Goal: Navigation & Orientation: Find specific page/section

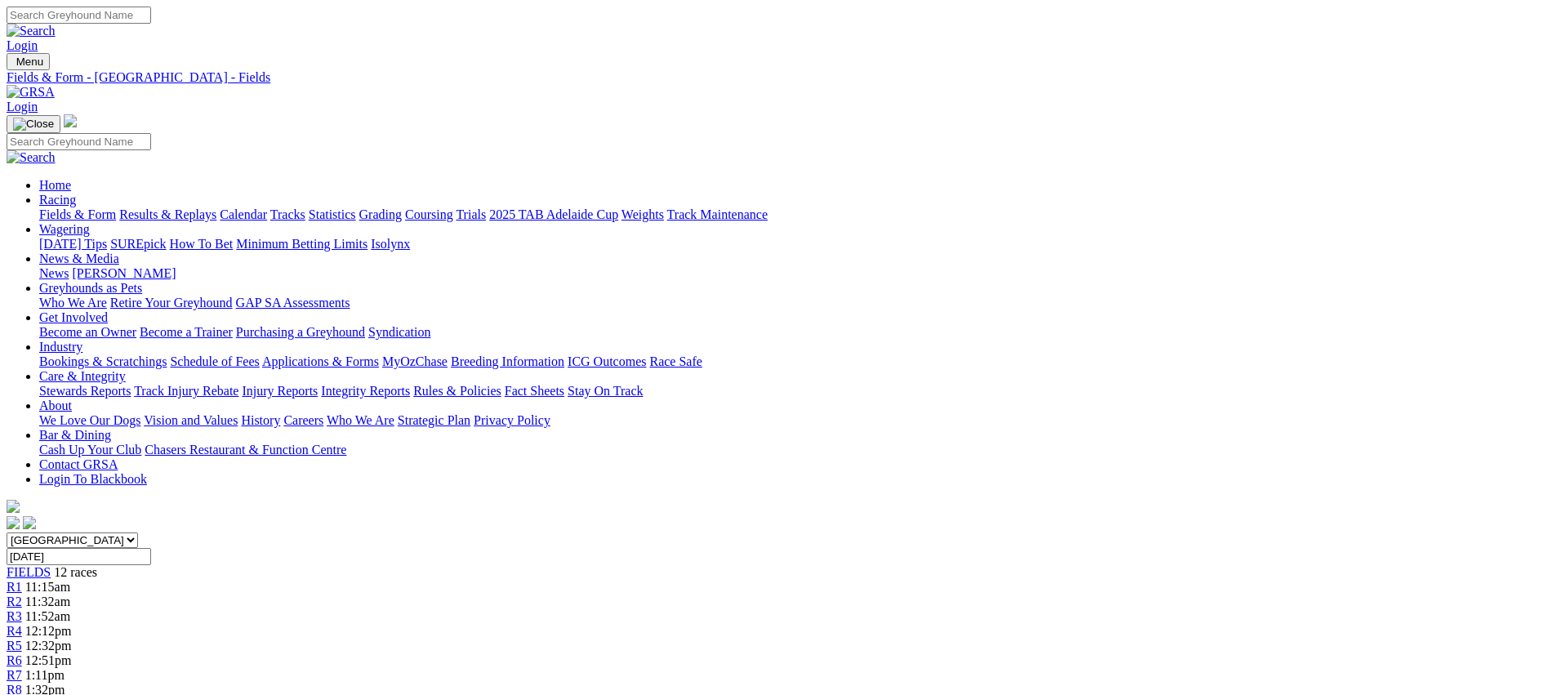
click at [453, 207] on link "Coursing" at bounding box center [428, 214] width 48 height 14
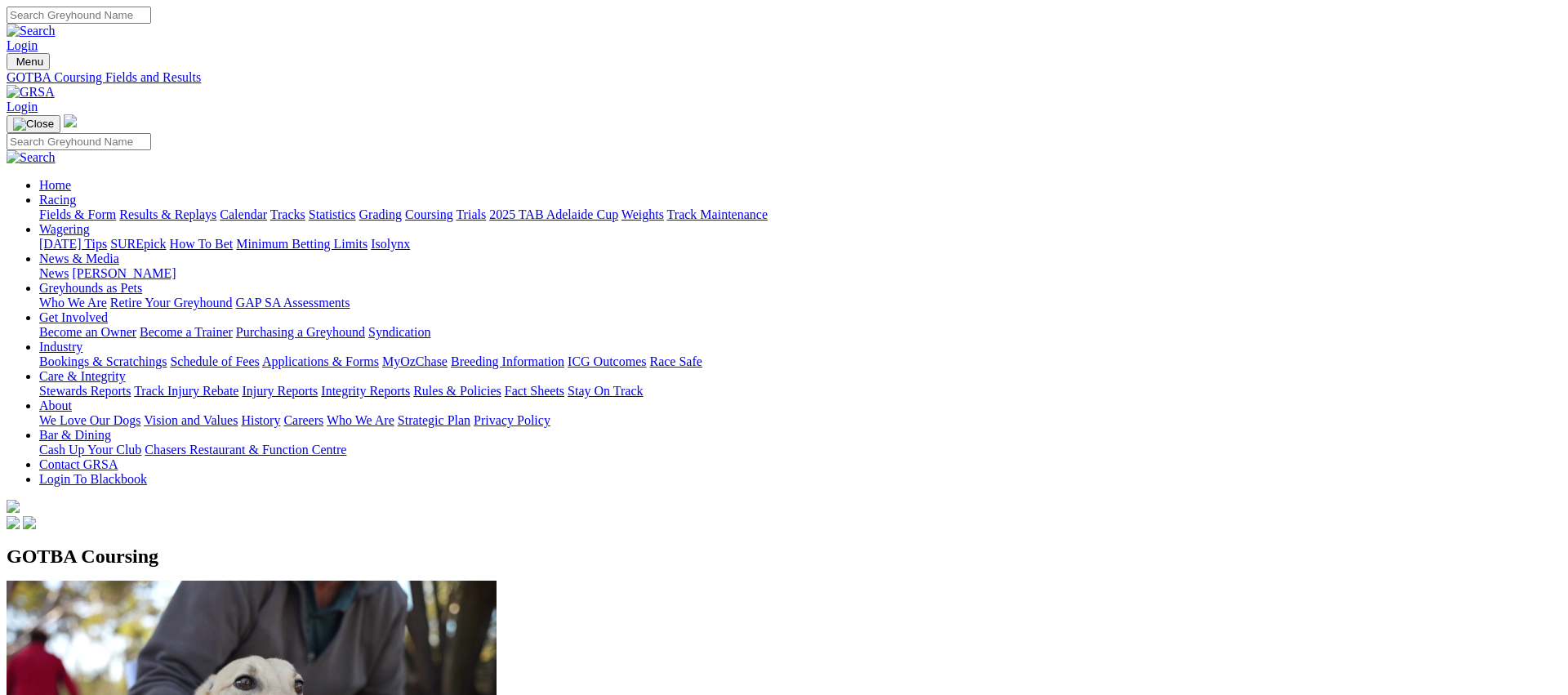
click at [116, 207] on link "Fields & Form" at bounding box center [77, 214] width 77 height 14
